Goal: Task Accomplishment & Management: Use online tool/utility

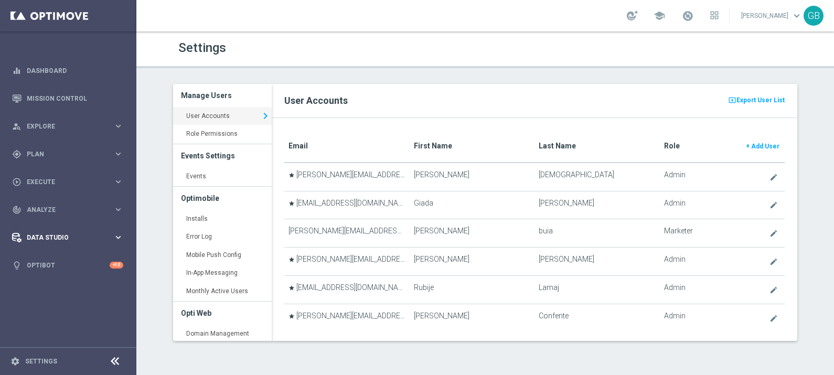
click at [48, 236] on span "Data Studio" at bounding box center [70, 237] width 87 height 6
click at [47, 306] on link "Data Ingestion" at bounding box center [68, 306] width 82 height 8
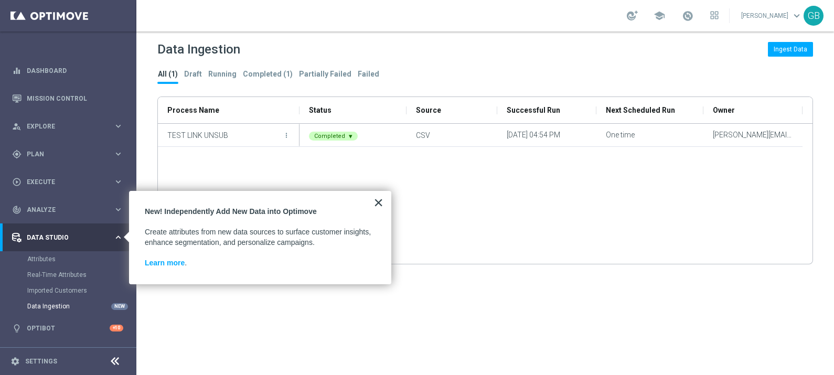
click at [378, 200] on button "×" at bounding box center [378, 202] width 10 height 17
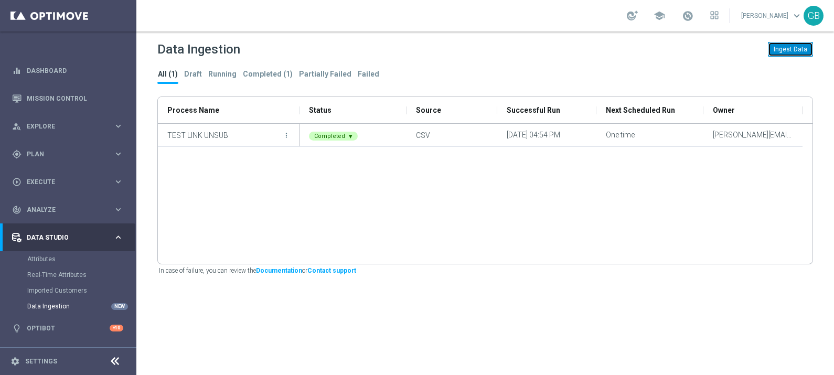
click at [789, 50] on button "Ingest Data" at bounding box center [790, 49] width 45 height 15
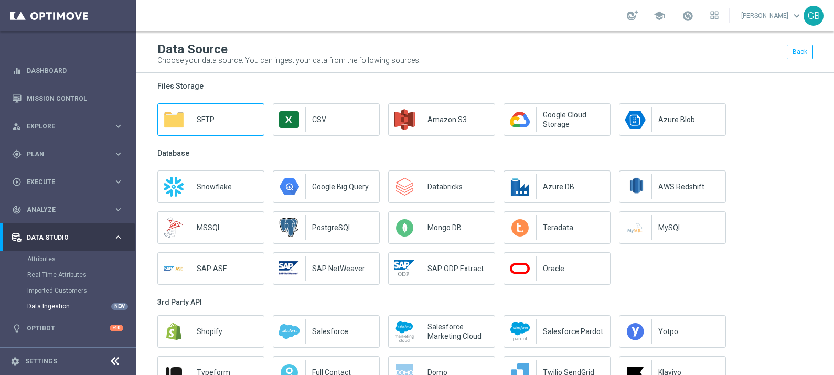
click at [202, 123] on p "SFTP" at bounding box center [230, 119] width 67 height 9
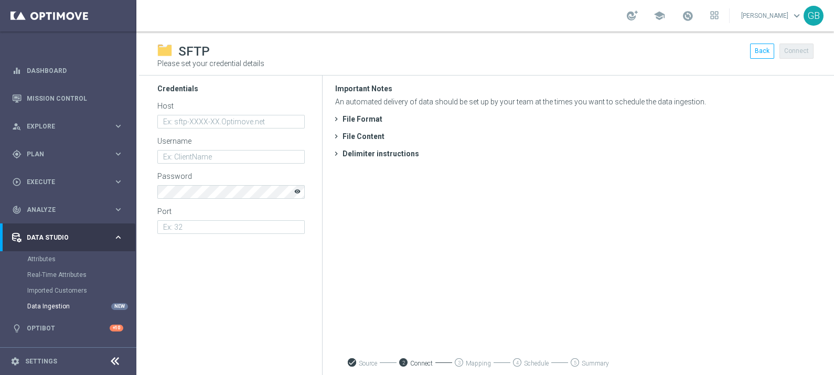
click at [366, 120] on div "File Format" at bounding box center [362, 119] width 40 height 9
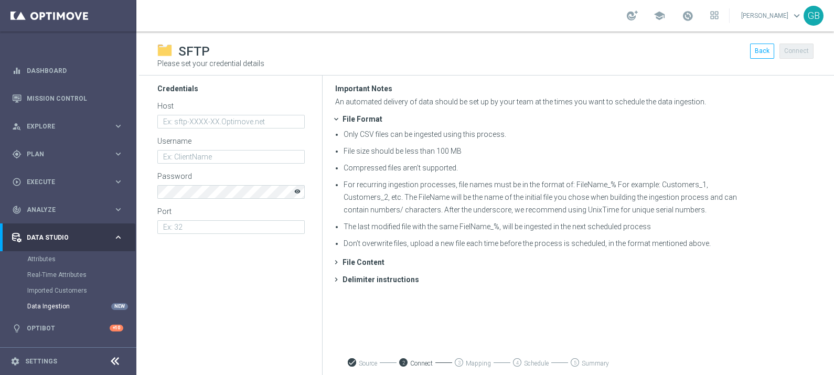
click at [359, 261] on div "File Content" at bounding box center [363, 262] width 42 height 9
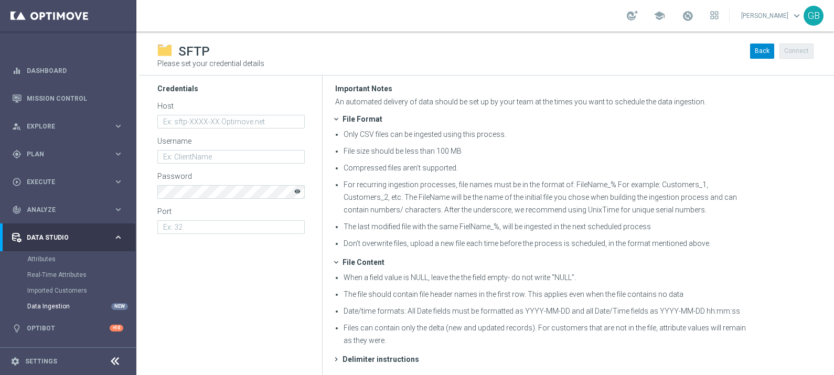
click at [750, 46] on button "Back" at bounding box center [762, 51] width 24 height 15
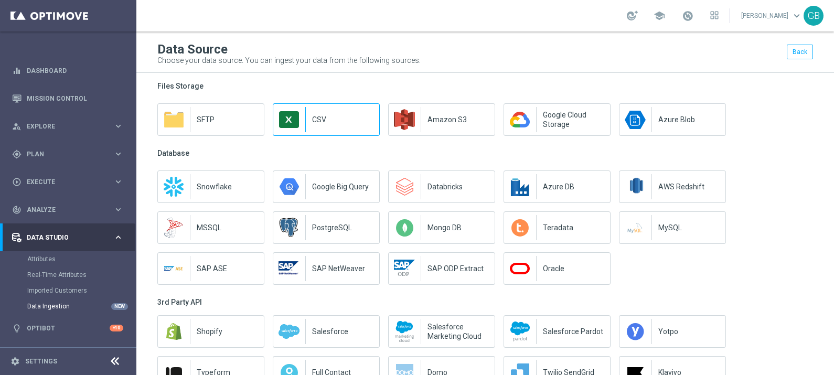
click at [331, 122] on p "CSV" at bounding box center [345, 119] width 67 height 9
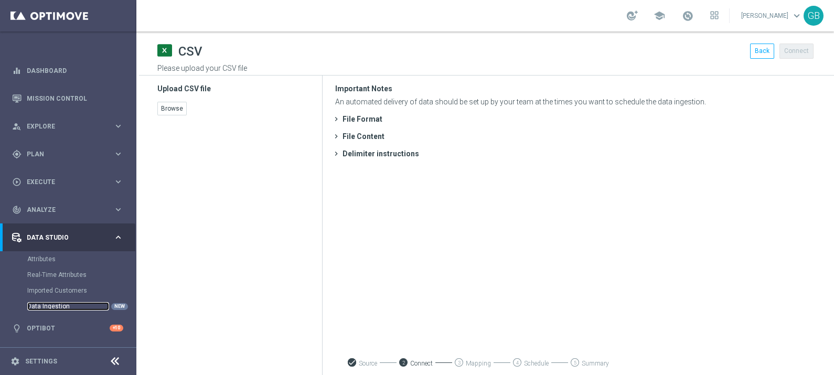
click at [53, 306] on link "Data Ingestion" at bounding box center [68, 306] width 82 height 8
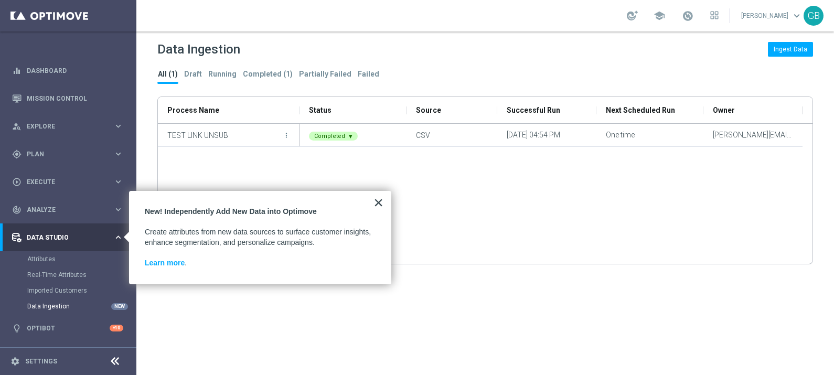
click at [379, 202] on button "×" at bounding box center [378, 202] width 10 height 17
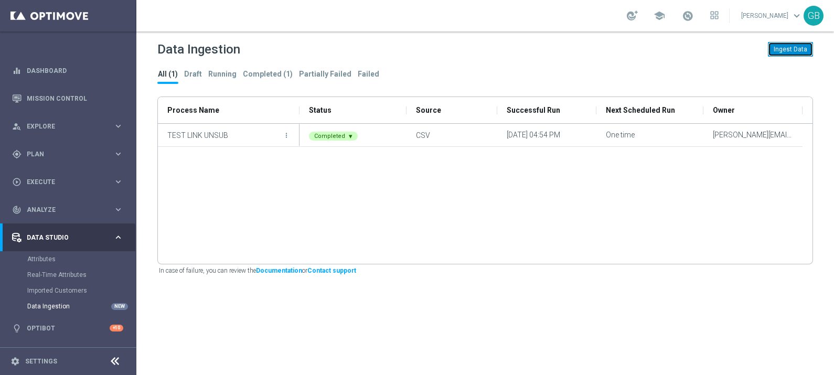
click at [808, 53] on button "Ingest Data" at bounding box center [790, 49] width 45 height 15
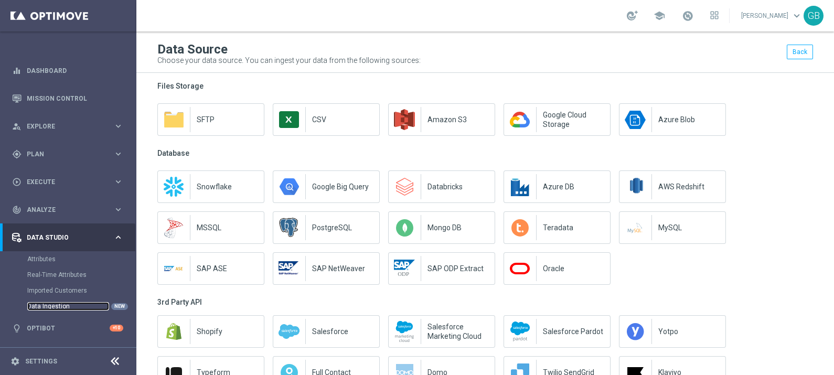
click at [58, 303] on link "Data Ingestion" at bounding box center [68, 306] width 82 height 8
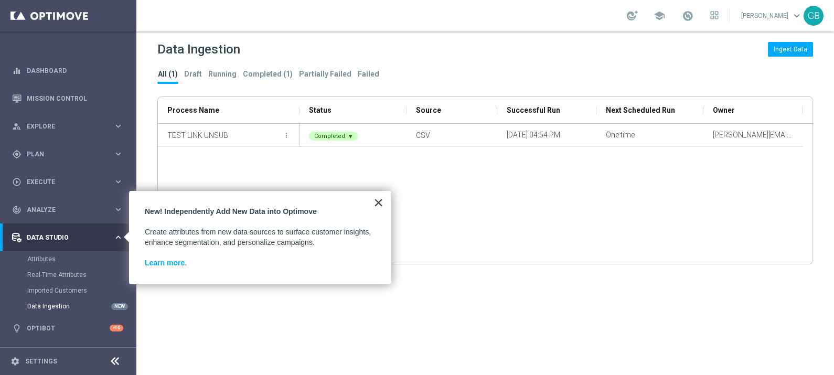
click at [379, 201] on button "×" at bounding box center [378, 202] width 10 height 17
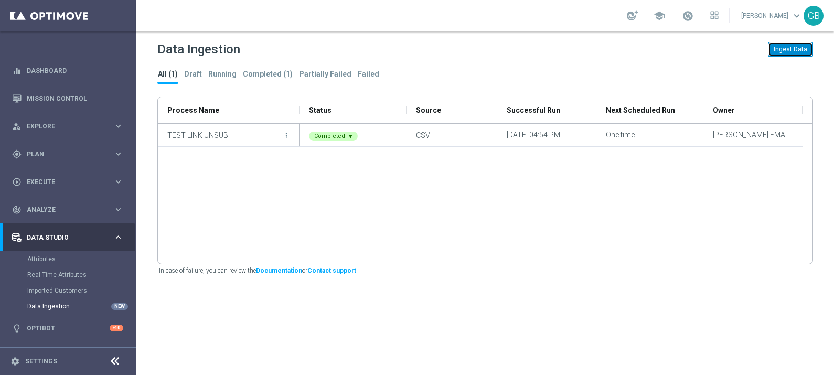
click at [781, 51] on button "Ingest Data" at bounding box center [790, 49] width 45 height 15
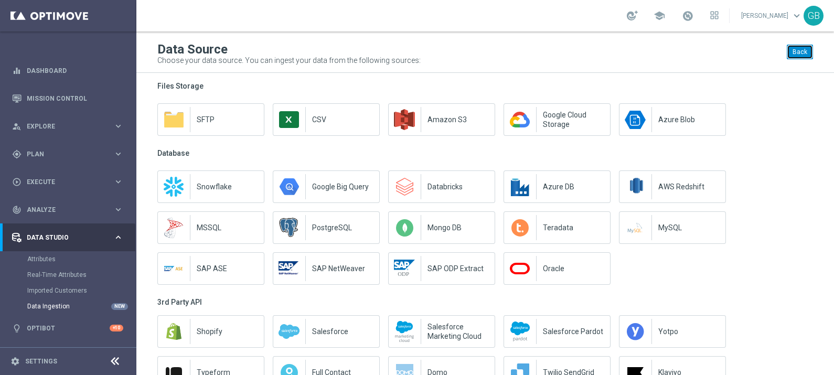
click at [787, 58] on button "Back" at bounding box center [800, 52] width 26 height 15
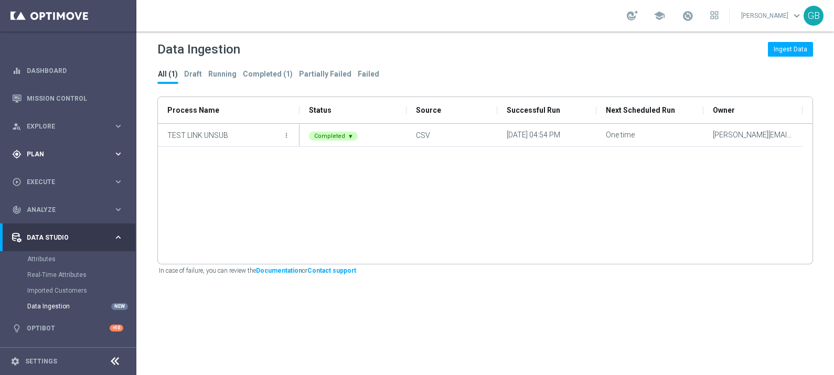
click at [48, 154] on span "Plan" at bounding box center [70, 154] width 87 height 6
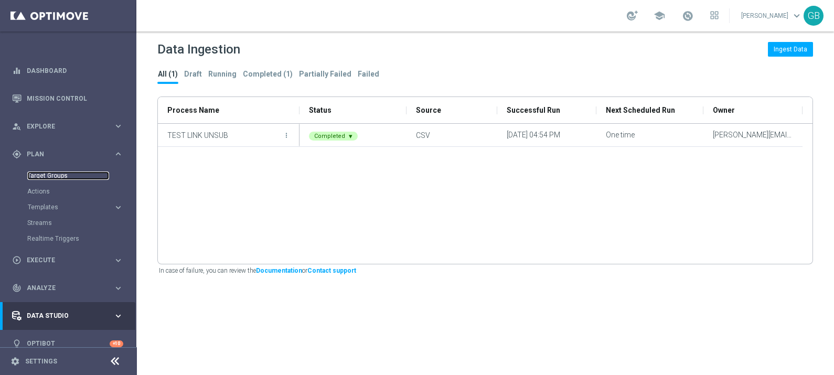
click at [45, 177] on link "Target Groups" at bounding box center [68, 176] width 82 height 8
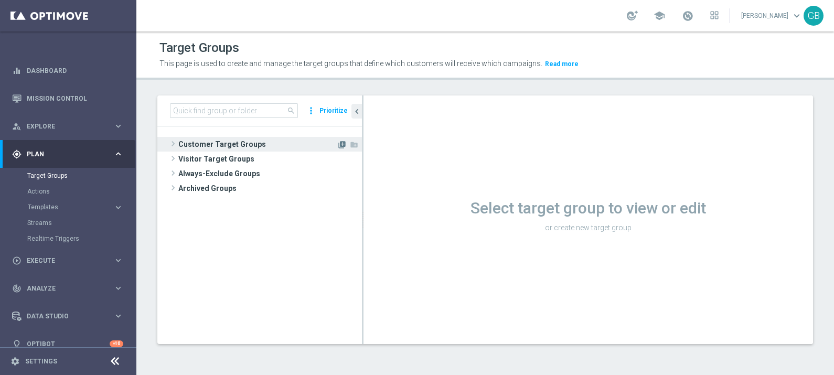
click at [341, 144] on icon "library_add" at bounding box center [342, 145] width 8 height 8
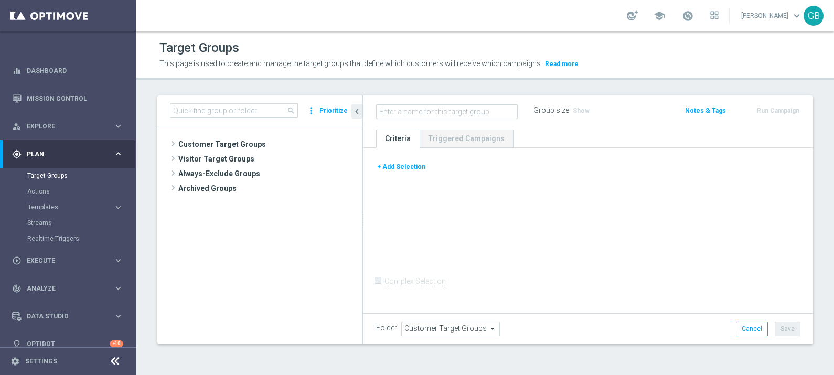
click at [403, 163] on button "+ Add Selection" at bounding box center [401, 167] width 50 height 12
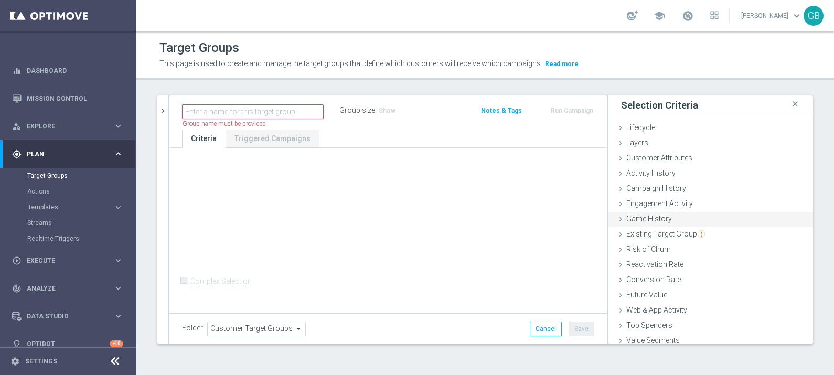
click at [660, 218] on span "Game History" at bounding box center [649, 219] width 46 height 8
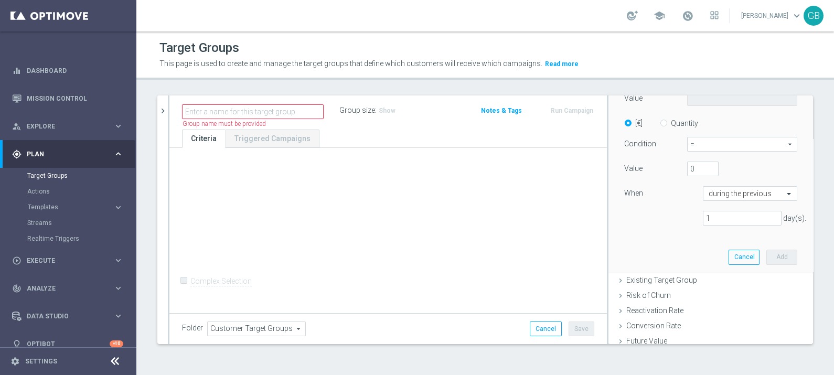
scroll to position [222, 0]
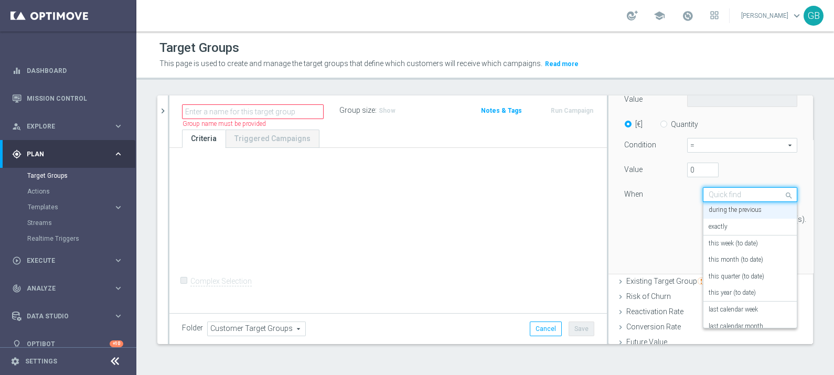
click at [723, 194] on input "text" at bounding box center [740, 194] width 62 height 9
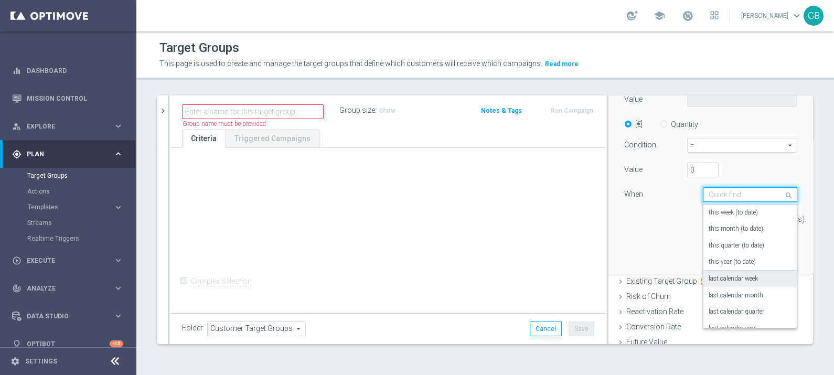
click at [747, 280] on label "last calendar week" at bounding box center [733, 279] width 49 height 8
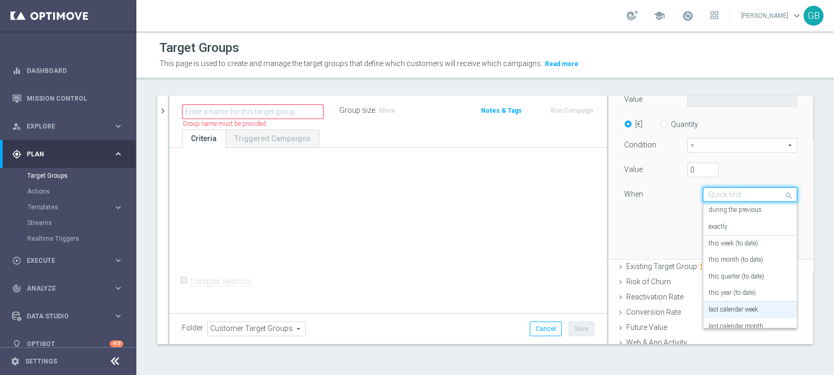
click at [740, 188] on div "Quick find last calendar week" at bounding box center [750, 194] width 94 height 15
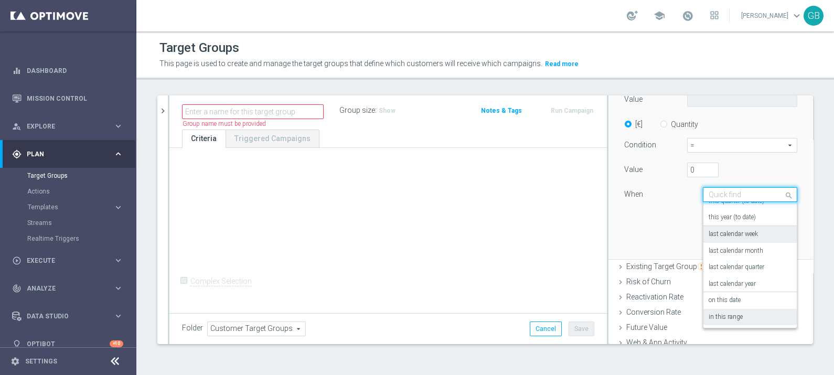
click at [722, 315] on label "in this range" at bounding box center [726, 317] width 34 height 8
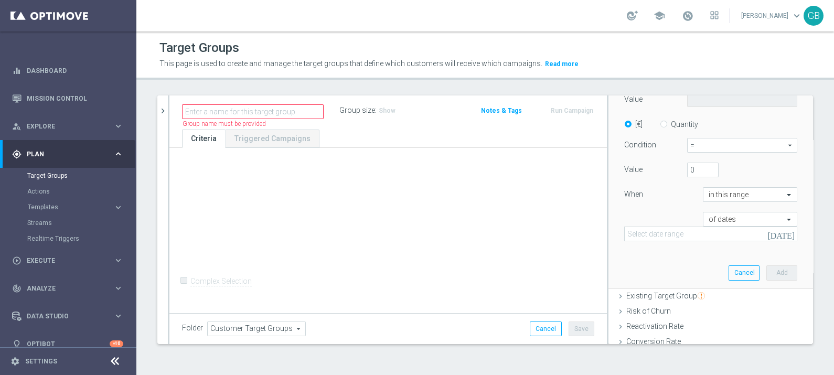
click at [780, 233] on icon "[DATE]" at bounding box center [781, 233] width 28 height 9
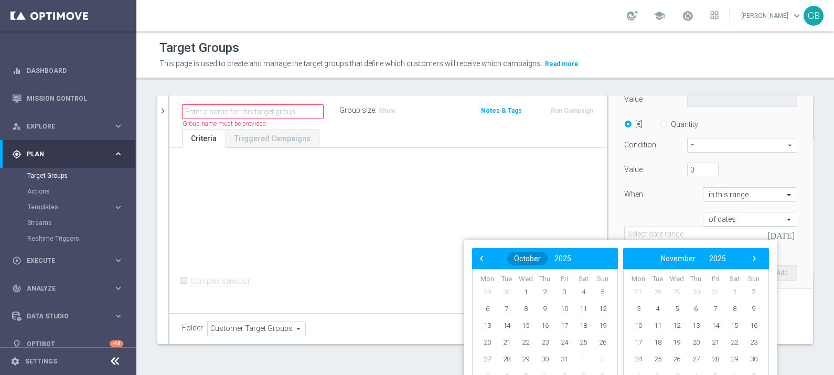
scroll to position [0, 0]
click at [655, 215] on div "of dates [DATE]" at bounding box center [710, 227] width 189 height 30
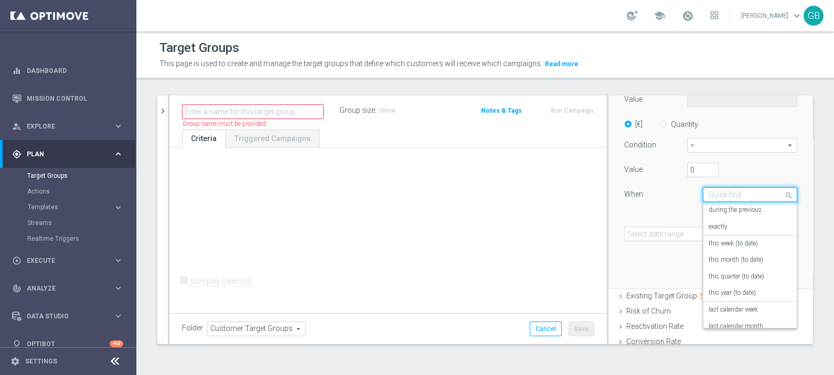
click at [764, 192] on div at bounding box center [749, 194] width 93 height 9
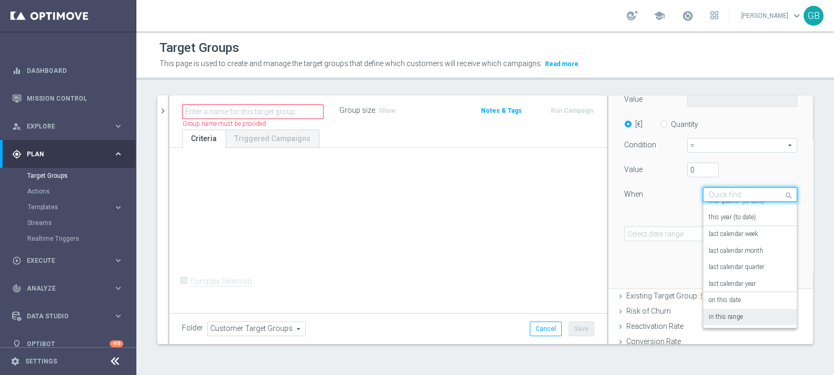
click at [733, 316] on label "in this range" at bounding box center [726, 317] width 34 height 8
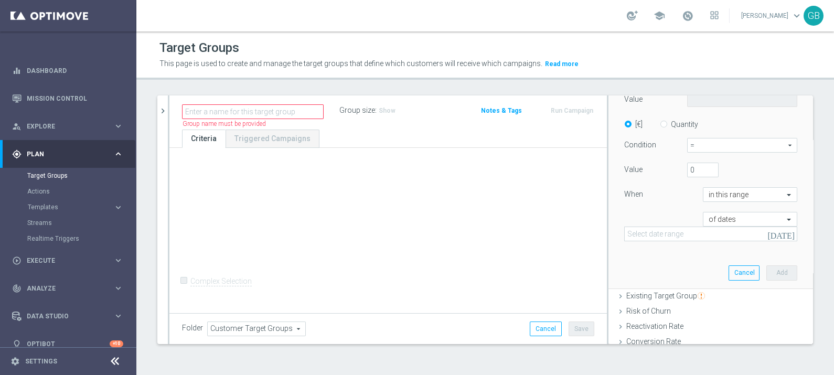
click at [780, 236] on icon "[DATE]" at bounding box center [781, 233] width 28 height 9
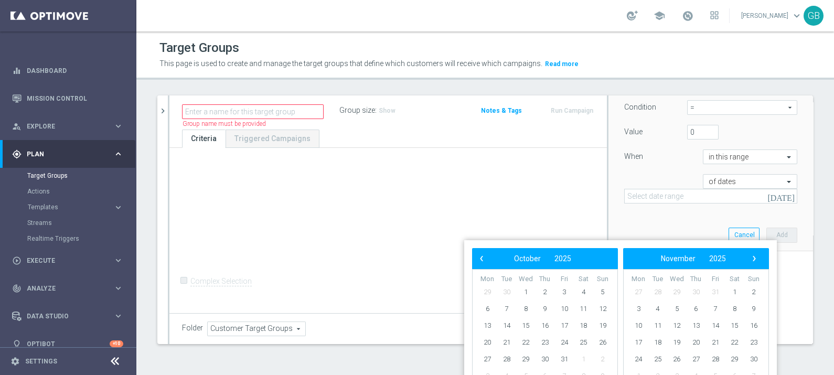
scroll to position [259, 0]
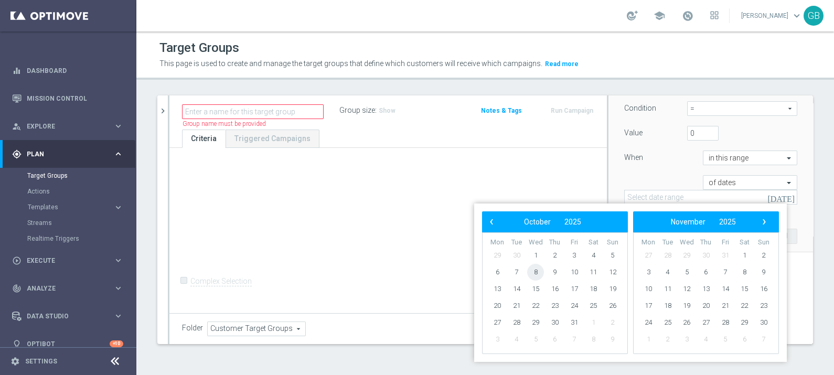
click at [537, 269] on span "8" at bounding box center [535, 272] width 17 height 17
click at [537, 289] on span "15" at bounding box center [535, 289] width 17 height 17
type input "[DATE] - [DATE]"
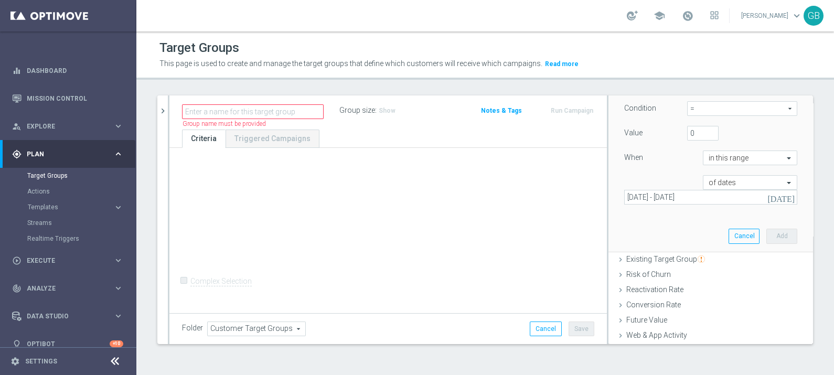
click at [780, 194] on icon "[DATE]" at bounding box center [781, 196] width 28 height 9
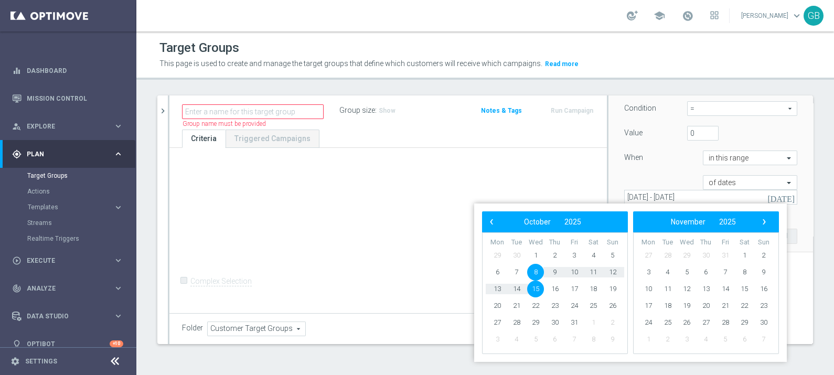
click at [794, 205] on div "Customers who Played who Played arrow_drop_down search Attribute Select arrow_d…" at bounding box center [710, 110] width 189 height 283
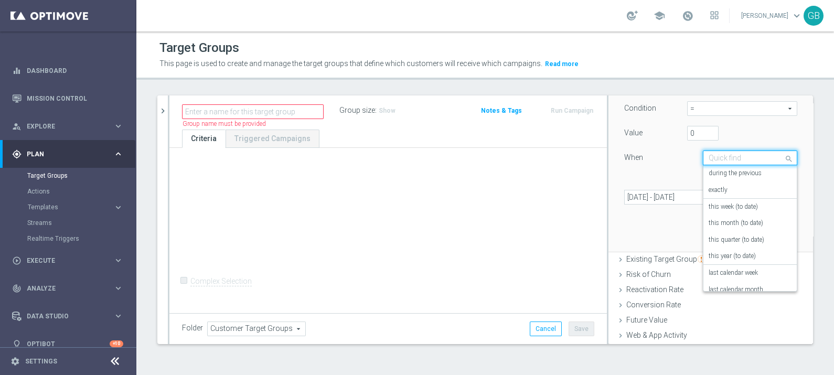
click at [745, 154] on input "text" at bounding box center [740, 158] width 62 height 9
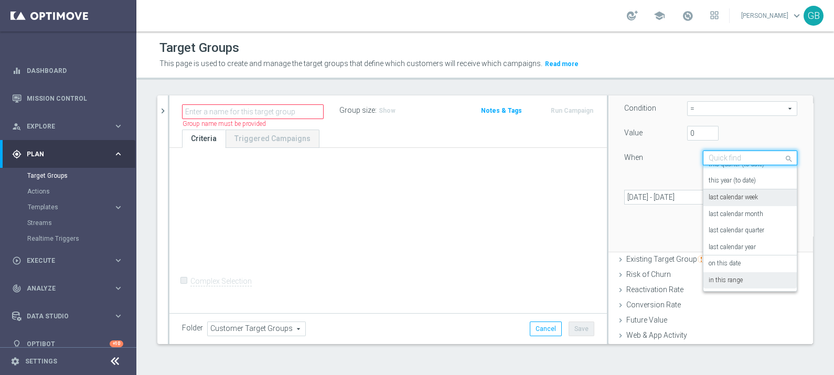
click at [754, 196] on label "last calendar week" at bounding box center [733, 198] width 49 height 8
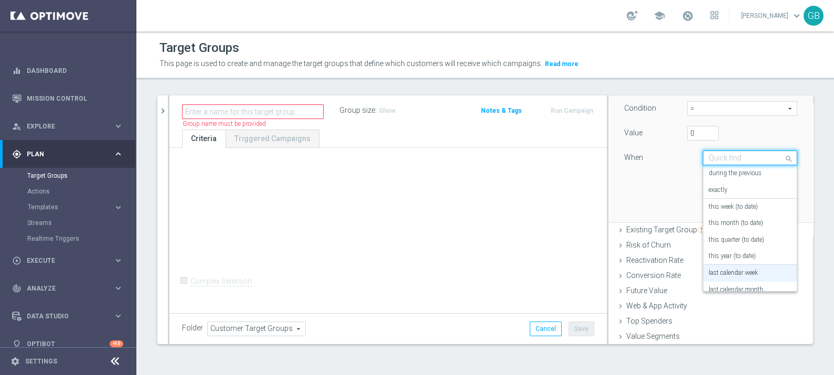
click at [770, 151] on div "Quick find last calendar week" at bounding box center [750, 158] width 94 height 15
click at [732, 270] on label "last calendar week" at bounding box center [733, 273] width 49 height 8
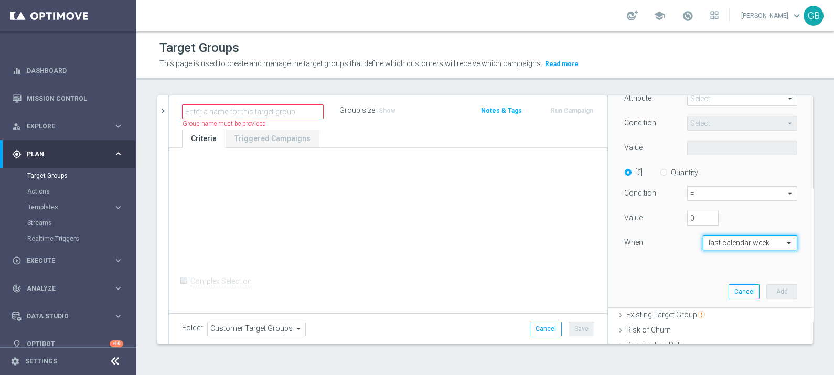
scroll to position [174, 0]
click at [665, 261] on div "Customers who Played who Played arrow_drop_down search Attribute Select arrow_d…" at bounding box center [710, 168] width 173 height 202
click at [467, 197] on div "+ Add Selection Complex Selection Invalid Expression" at bounding box center [387, 229] width 437 height 163
click at [763, 242] on div at bounding box center [749, 243] width 93 height 9
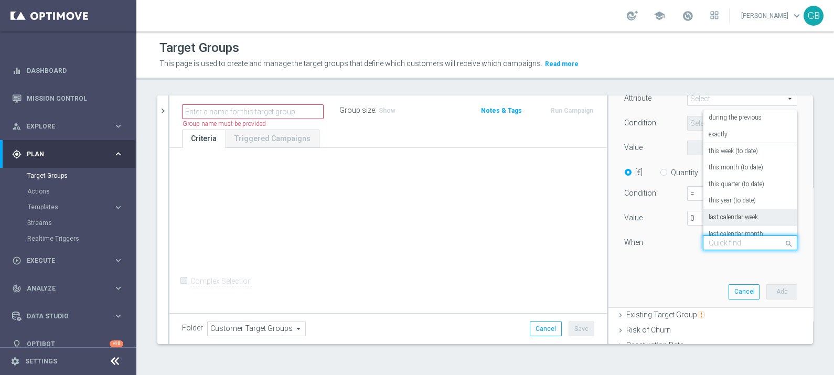
click at [726, 219] on label "last calendar week" at bounding box center [733, 217] width 49 height 8
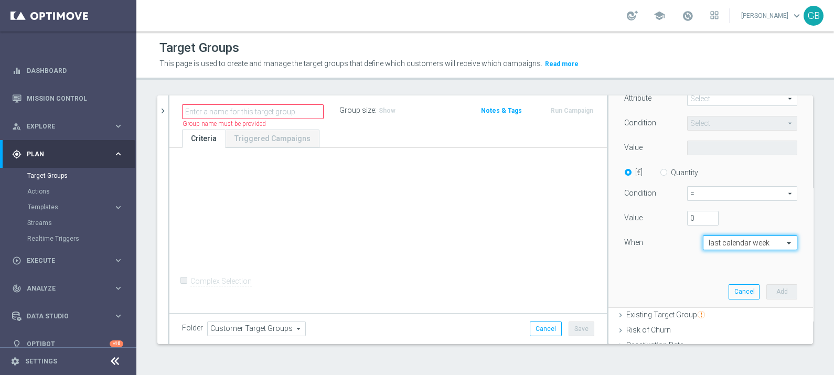
click at [657, 265] on div "Customers who Played who Played arrow_drop_down search Attribute Select arrow_d…" at bounding box center [710, 168] width 173 height 202
